Goal: Navigation & Orientation: Find specific page/section

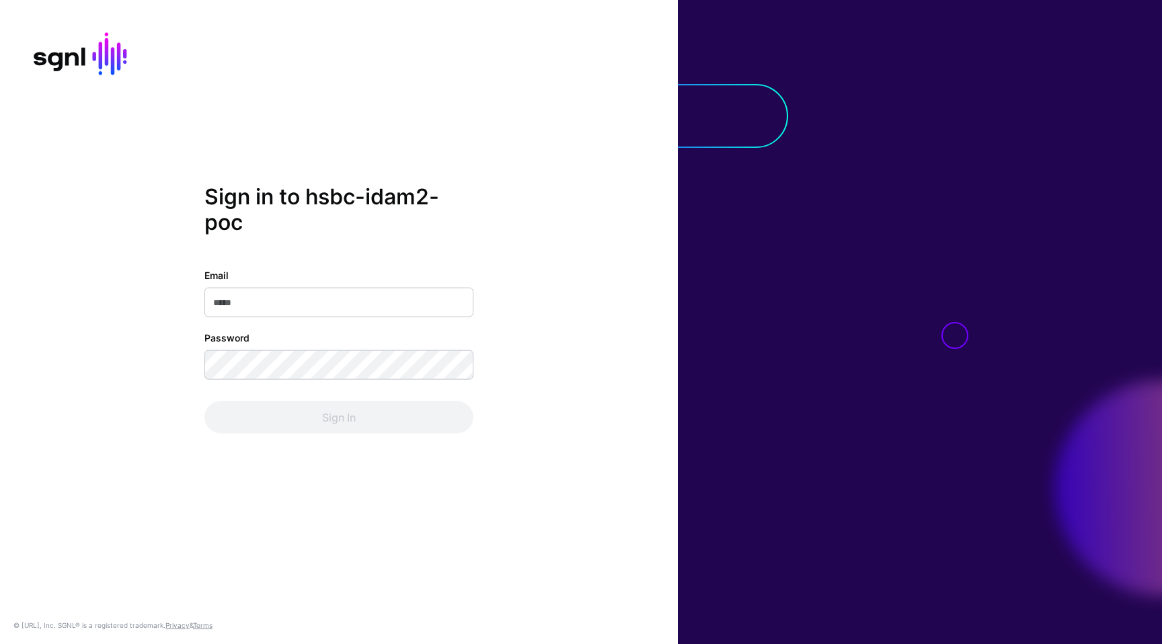
click at [0, 643] on com-1password-button at bounding box center [0, 644] width 0 height 0
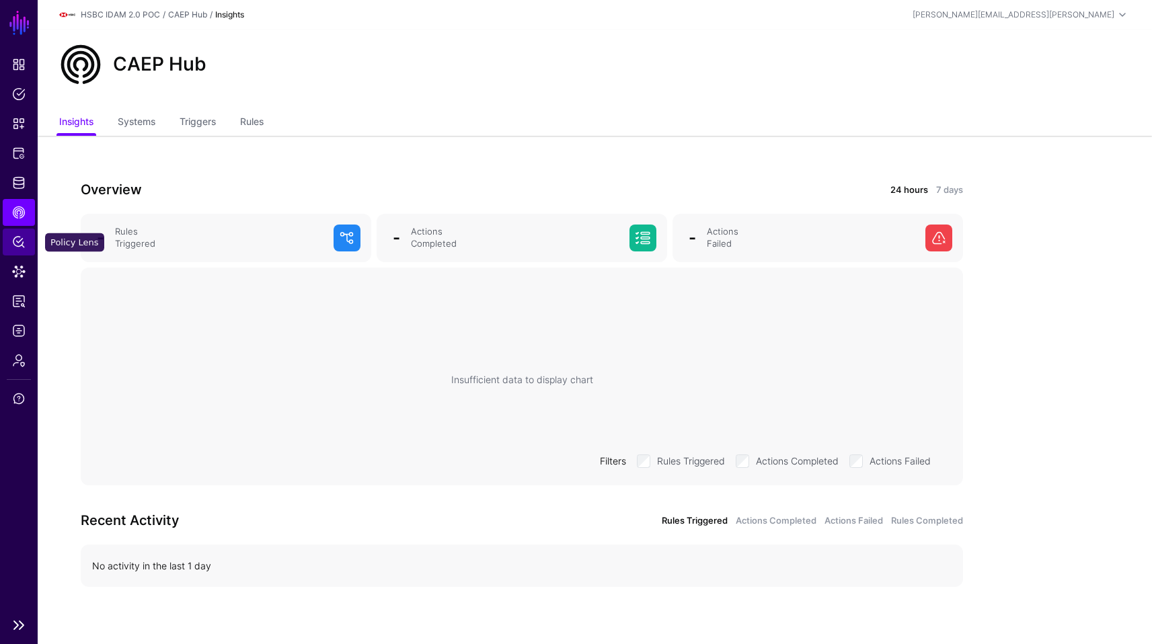
click at [14, 241] on span "Policy Lens" at bounding box center [18, 241] width 13 height 13
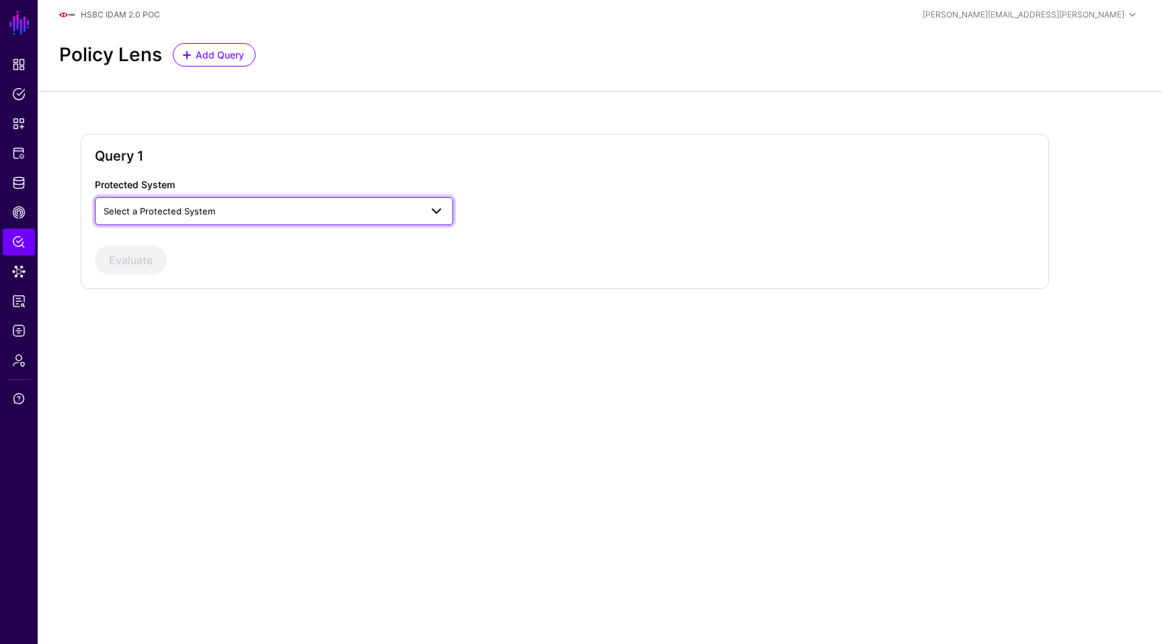
click at [175, 206] on span "Select a Protected System" at bounding box center [160, 211] width 112 height 11
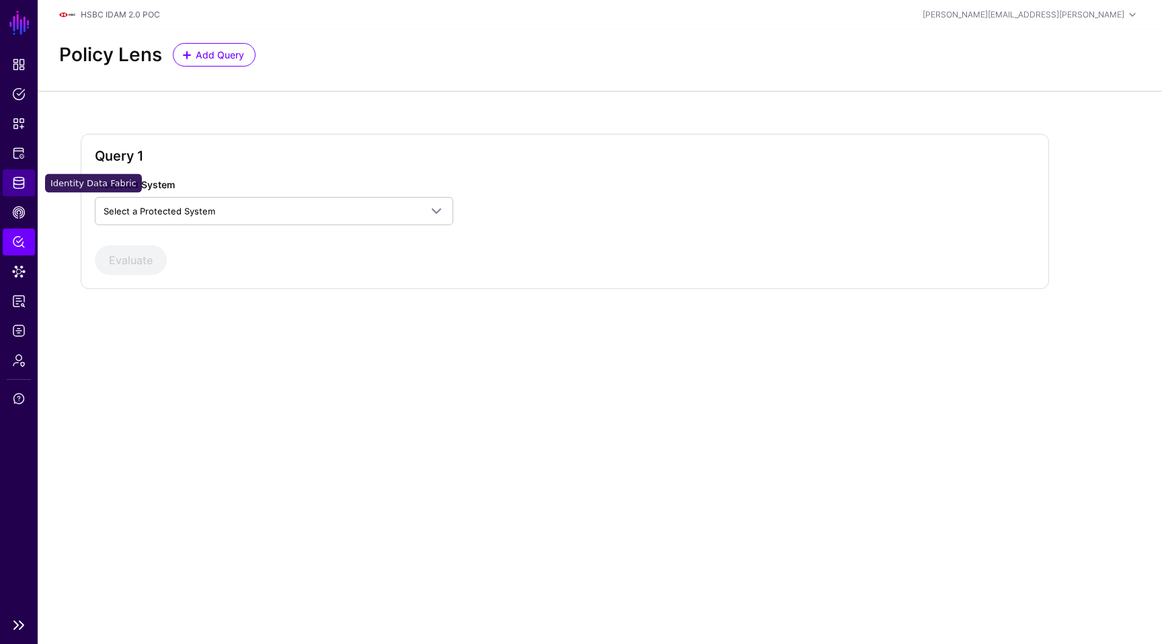
click at [19, 177] on span "Identity Data Fabric" at bounding box center [18, 182] width 13 height 13
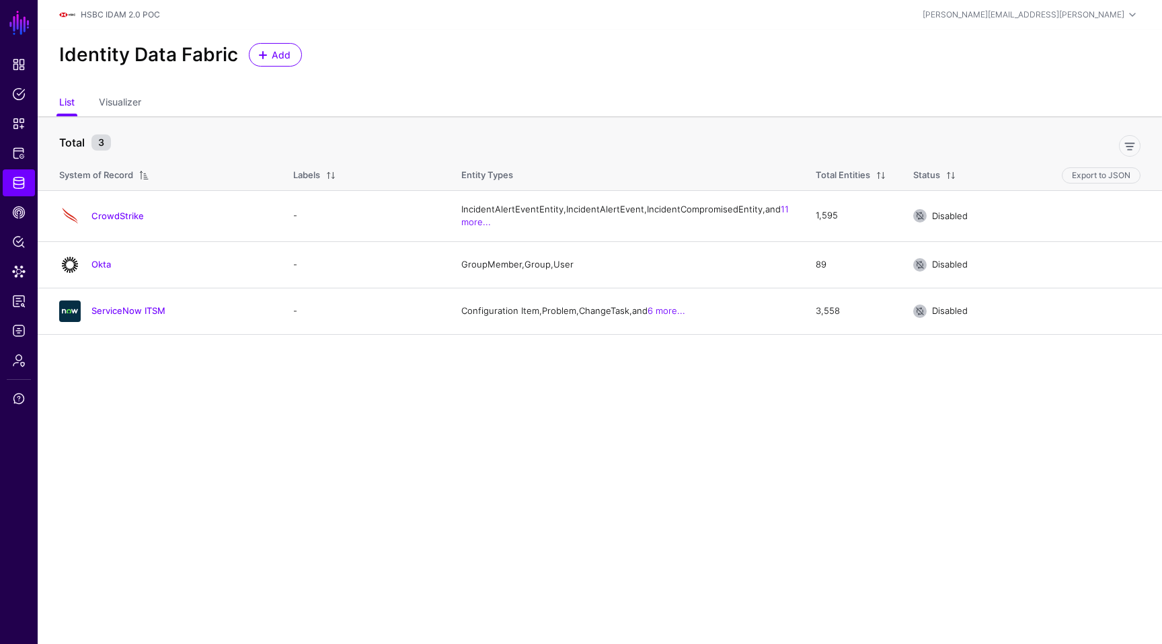
click at [245, 438] on main "SGNL Dashboard Policies Snippets Protected Systems Identity Data Fabric CAEP Hu…" at bounding box center [581, 322] width 1162 height 644
click at [514, 404] on main "SGNL Dashboard Policies Snippets Protected Systems Identity Data Fabric CAEP Hu…" at bounding box center [581, 322] width 1162 height 644
click at [466, 443] on main "SGNL Dashboard Policies Snippets Protected Systems Identity Data Fabric CAEP Hu…" at bounding box center [581, 322] width 1162 height 644
click at [610, 424] on main "SGNL Dashboard Policies Snippets Protected Systems Identity Data Fabric CAEP Hu…" at bounding box center [581, 322] width 1162 height 644
click at [540, 432] on main "SGNL Dashboard Policies Snippets Protected Systems Identity Data Fabric CAEP Hu…" at bounding box center [581, 322] width 1162 height 644
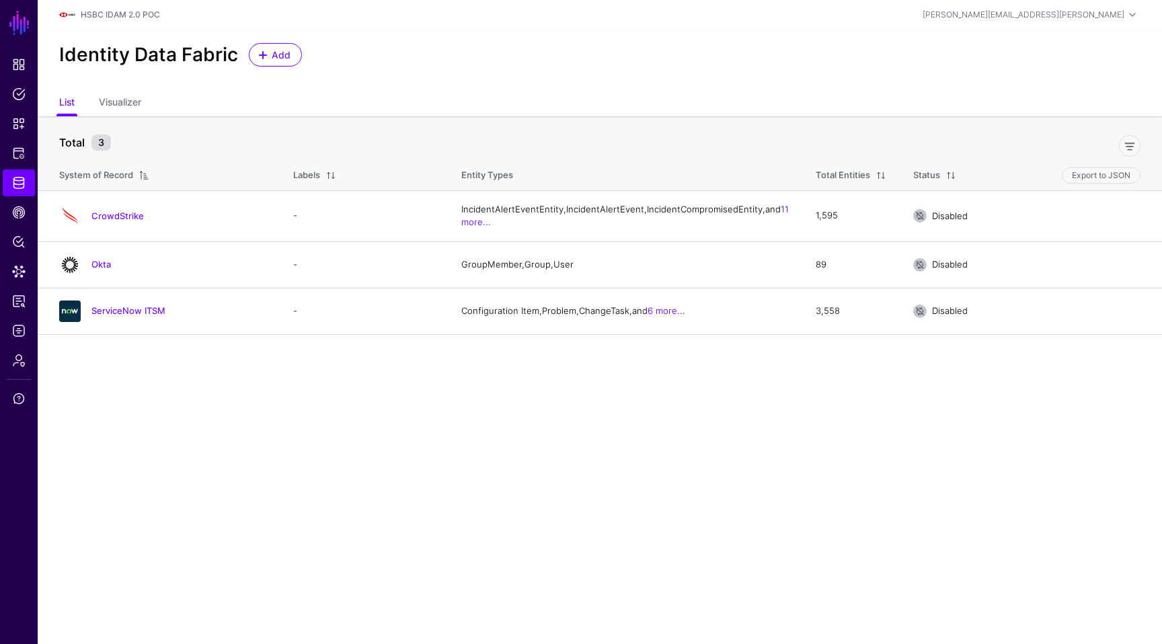
click at [539, 485] on main "SGNL Dashboard Policies Snippets Protected Systems Identity Data Fabric CAEP Hu…" at bounding box center [581, 322] width 1162 height 644
click at [399, 438] on main "SGNL Dashboard Policies Snippets Protected Systems Identity Data Fabric CAEP Hu…" at bounding box center [581, 322] width 1162 height 644
click at [479, 73] on div "Identity Data Fabric Add" at bounding box center [600, 60] width 1124 height 61
